Goal: Information Seeking & Learning: Learn about a topic

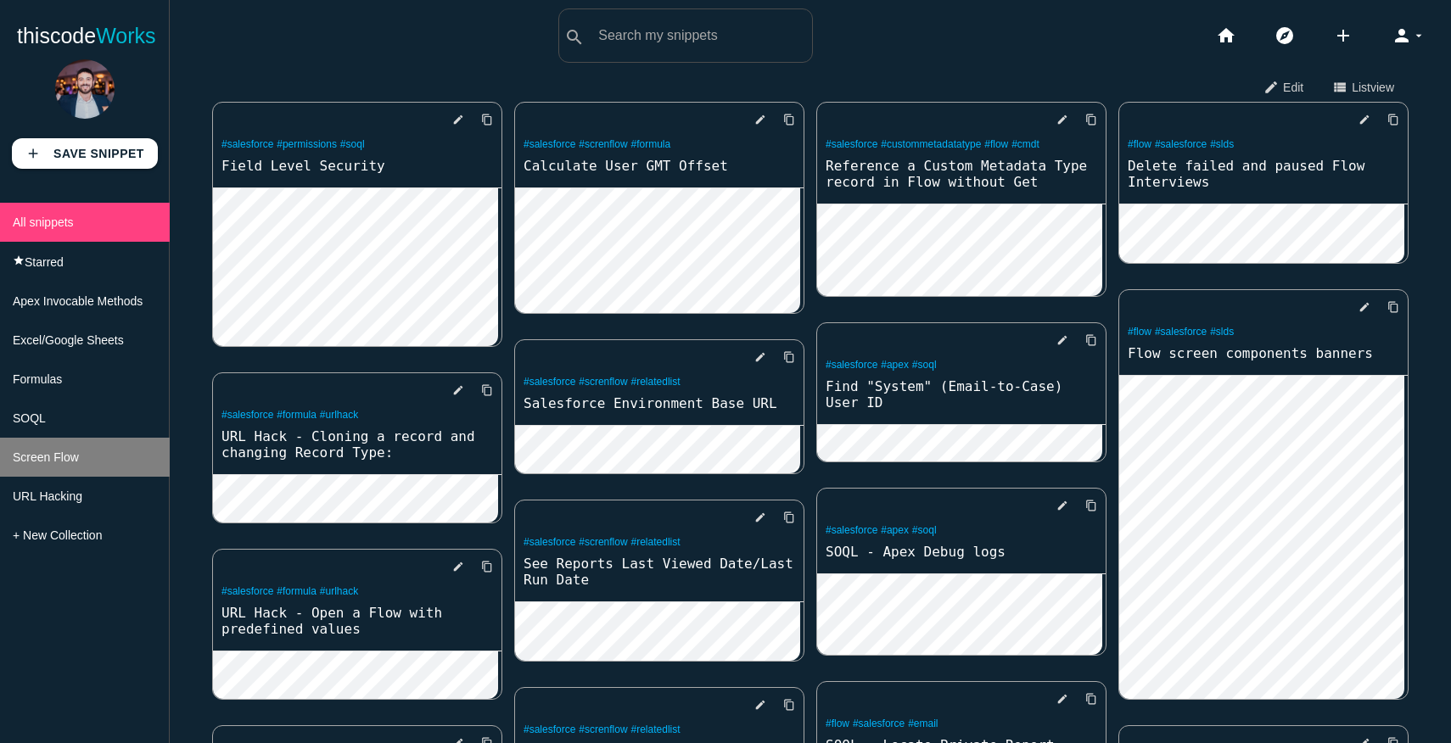
click at [59, 464] on span "Screen Flow" at bounding box center [46, 458] width 66 height 14
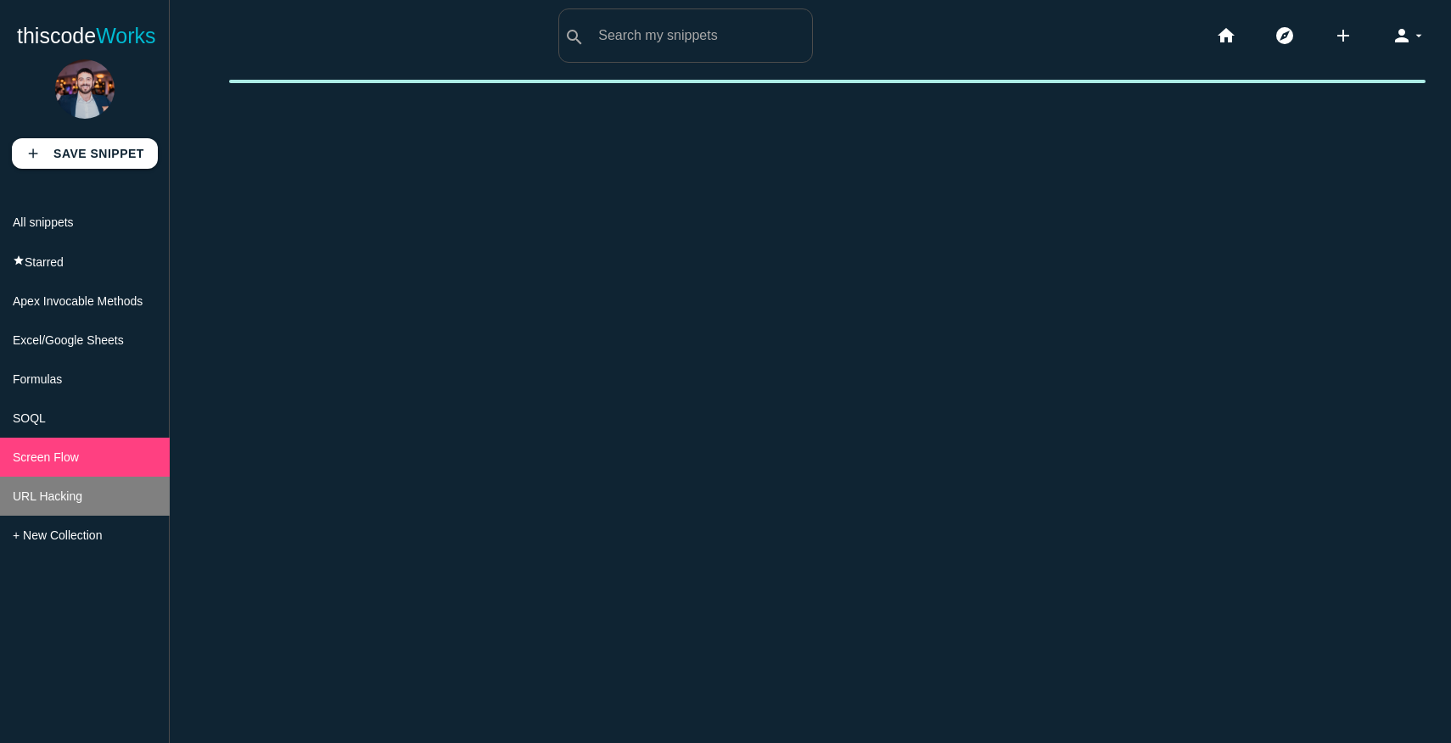
click at [50, 500] on span "URL Hacking" at bounding box center [48, 497] width 70 height 14
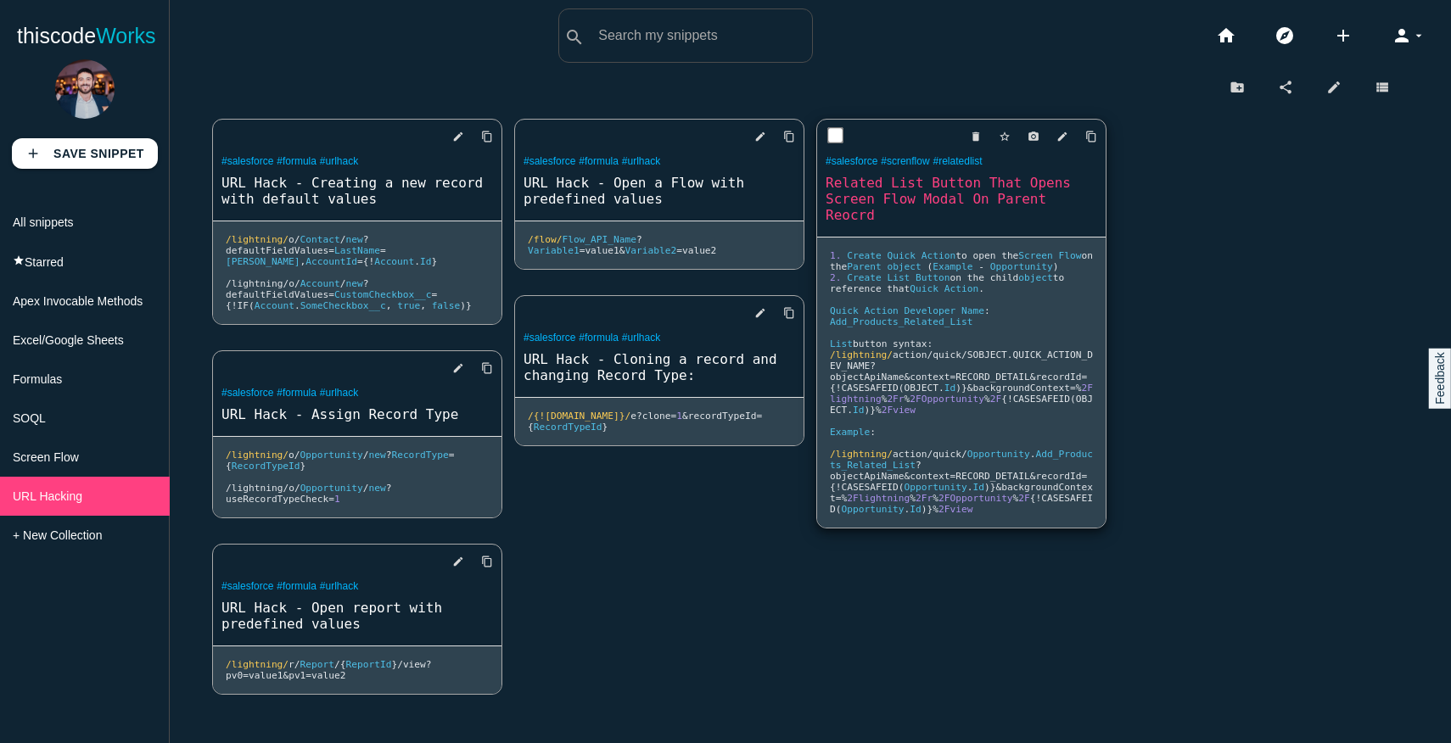
click at [919, 194] on link "Related List Button That Opens Screen Flow Modal On Parent Reocrd" at bounding box center [961, 199] width 289 height 52
